Goal: Check status: Check status

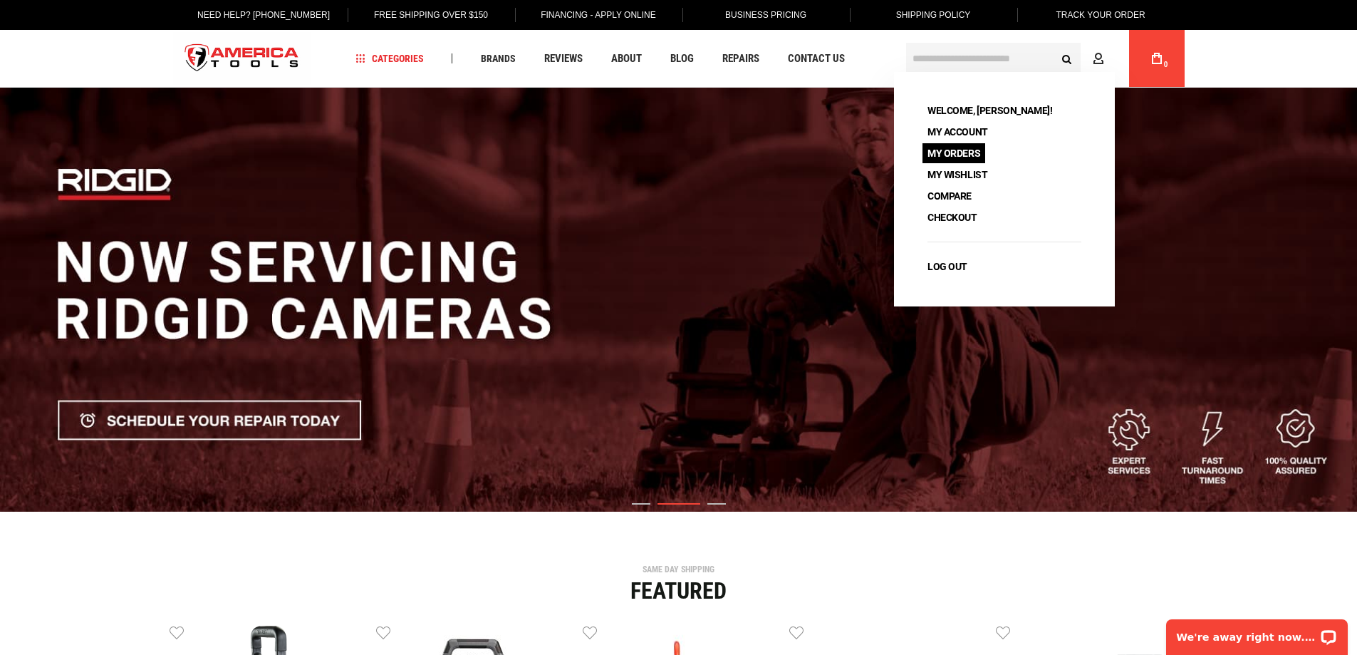
click at [952, 152] on link "My Orders" at bounding box center [954, 153] width 63 height 20
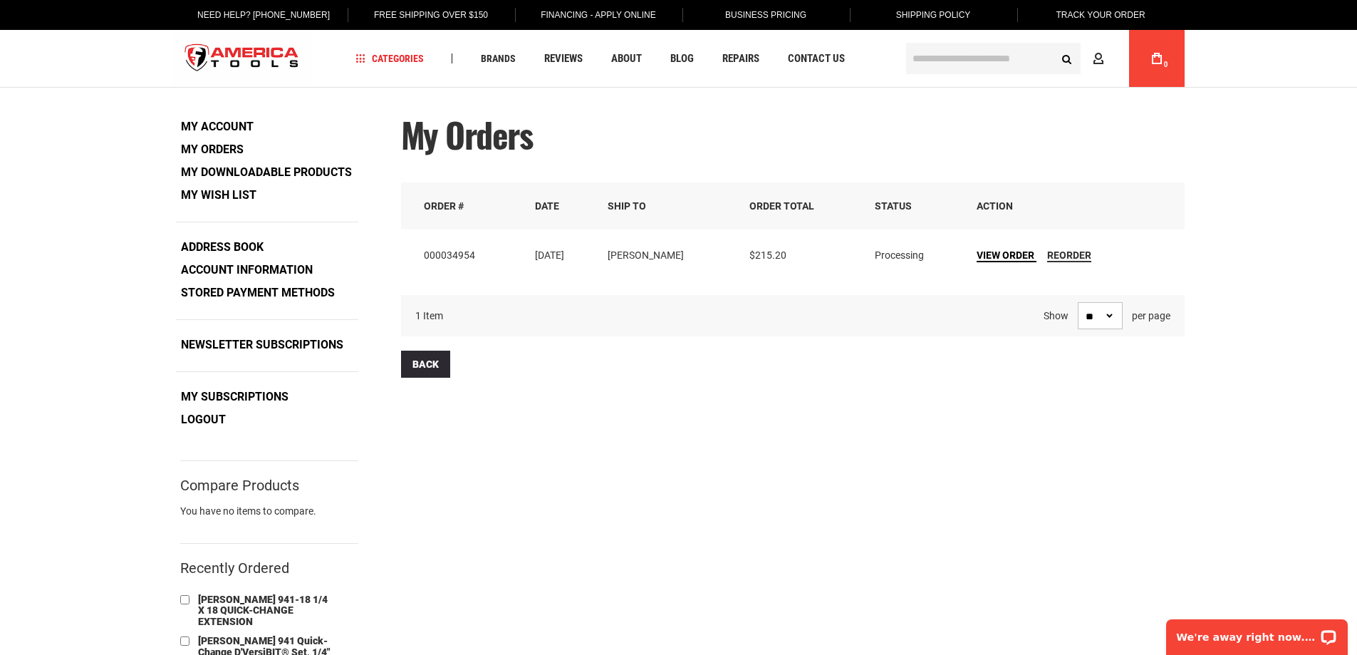
type input "**********"
click at [986, 259] on span "View Order" at bounding box center [1006, 254] width 58 height 11
